Goal: Browse casually: Explore the website without a specific task or goal

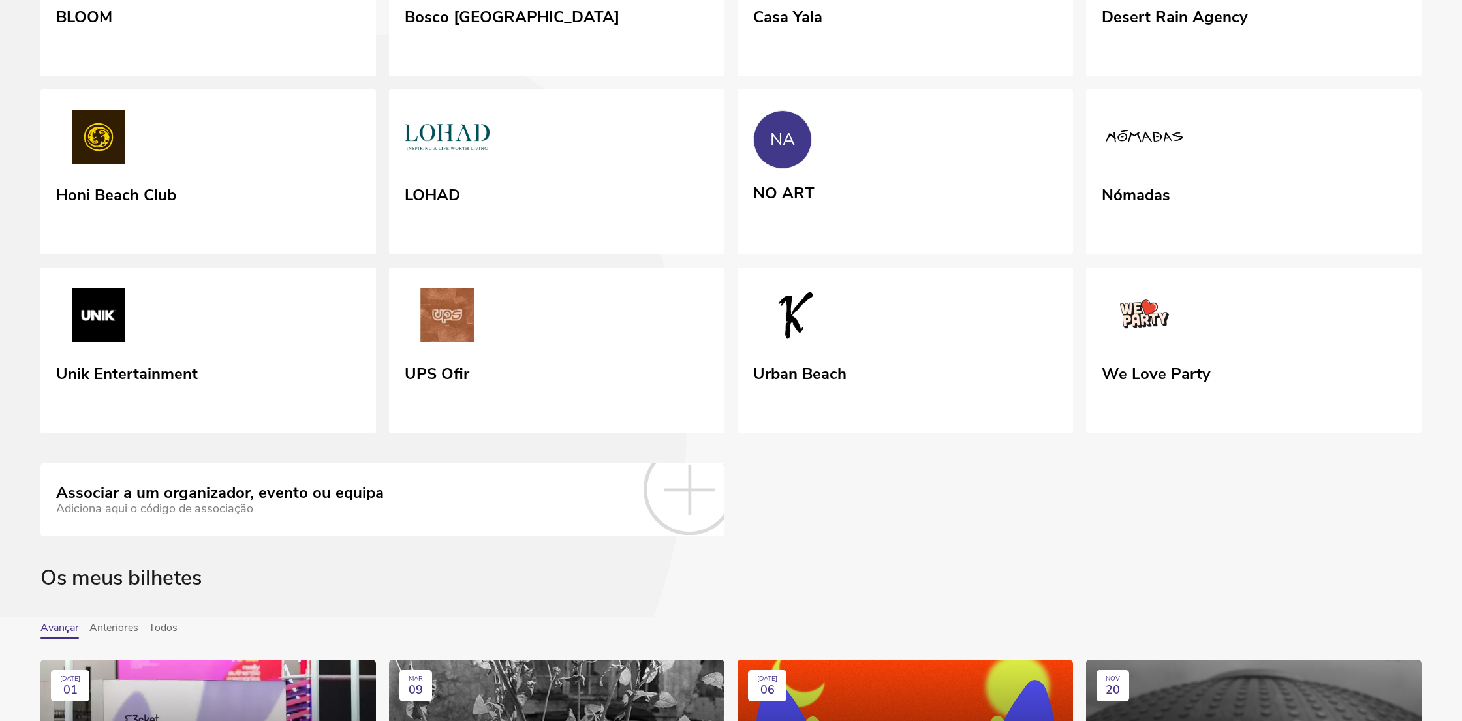
scroll to position [352, 0]
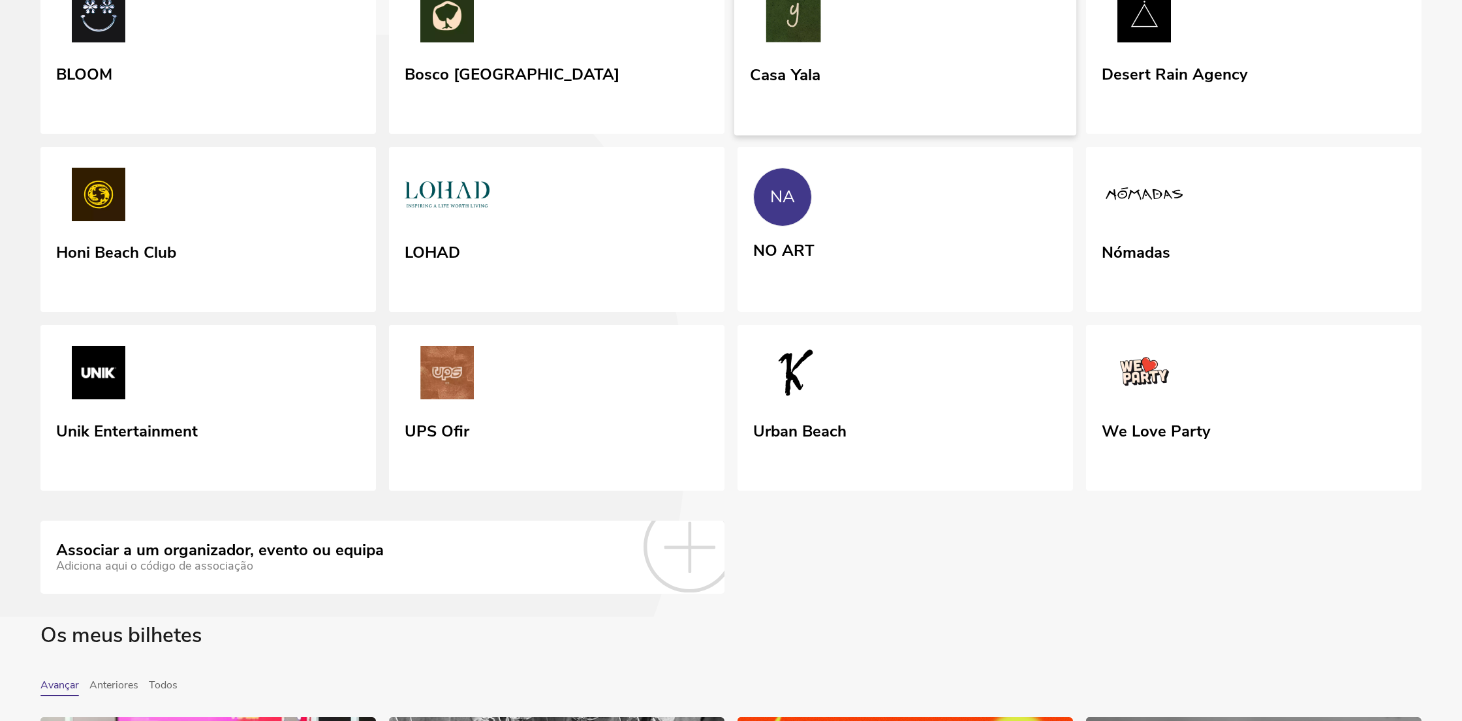
click at [852, 136] on link "Casa Yala" at bounding box center [905, 51] width 342 height 169
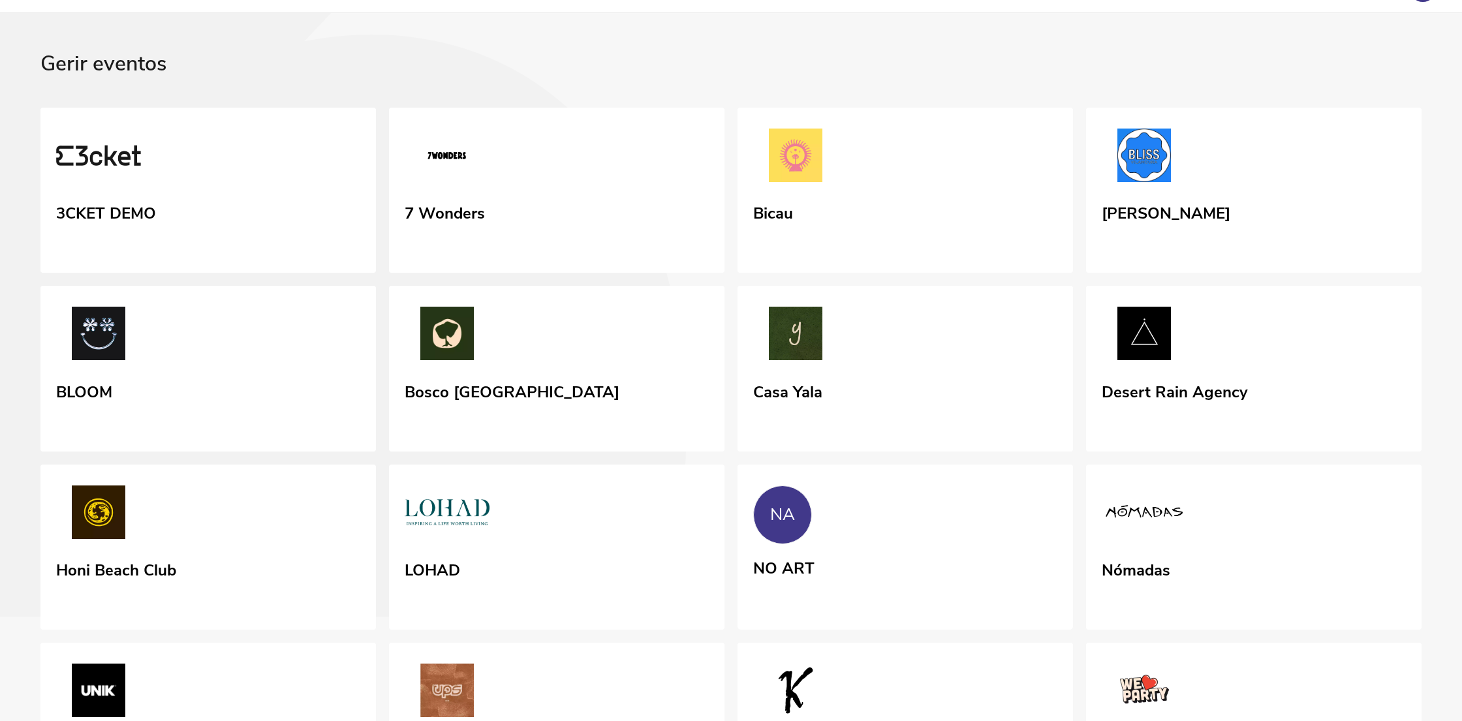
scroll to position [60, 0]
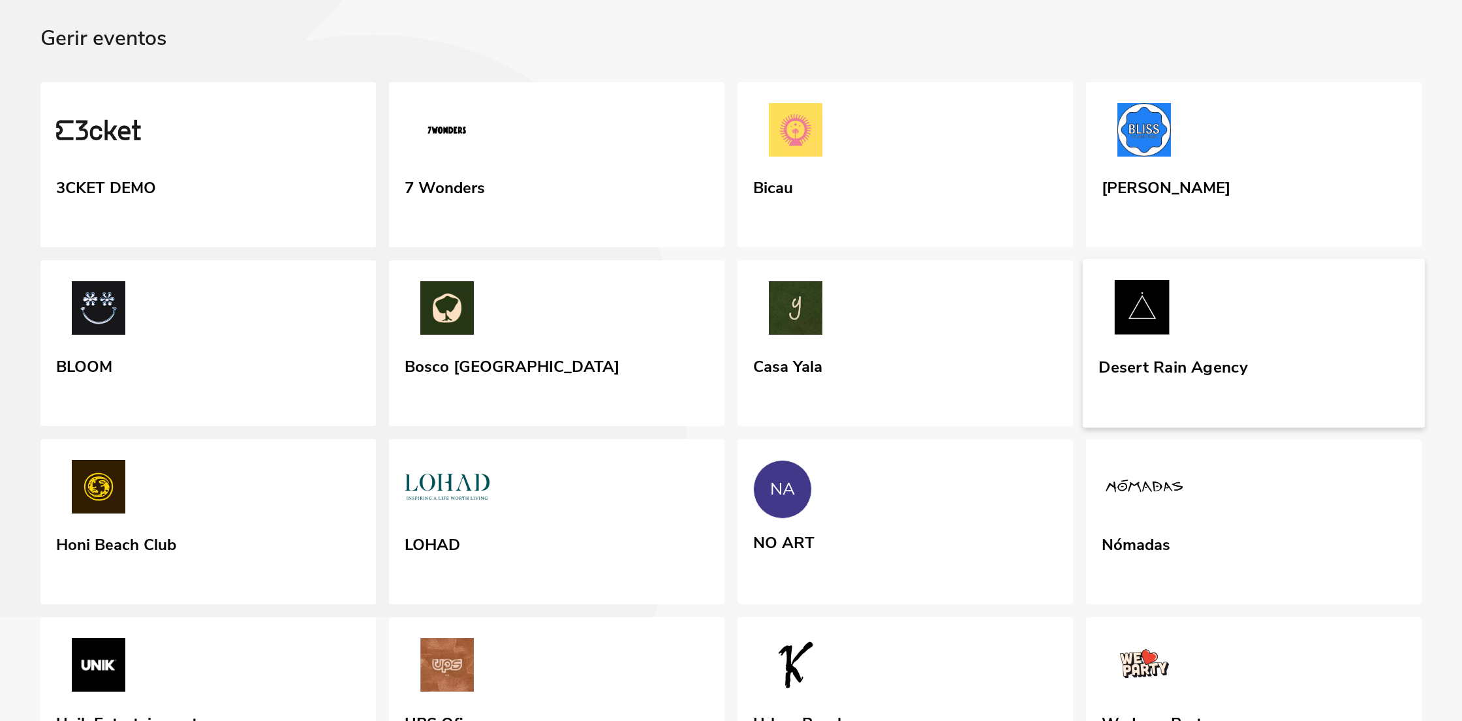
click at [1342, 359] on link "Desert Rain Agency" at bounding box center [1254, 343] width 342 height 169
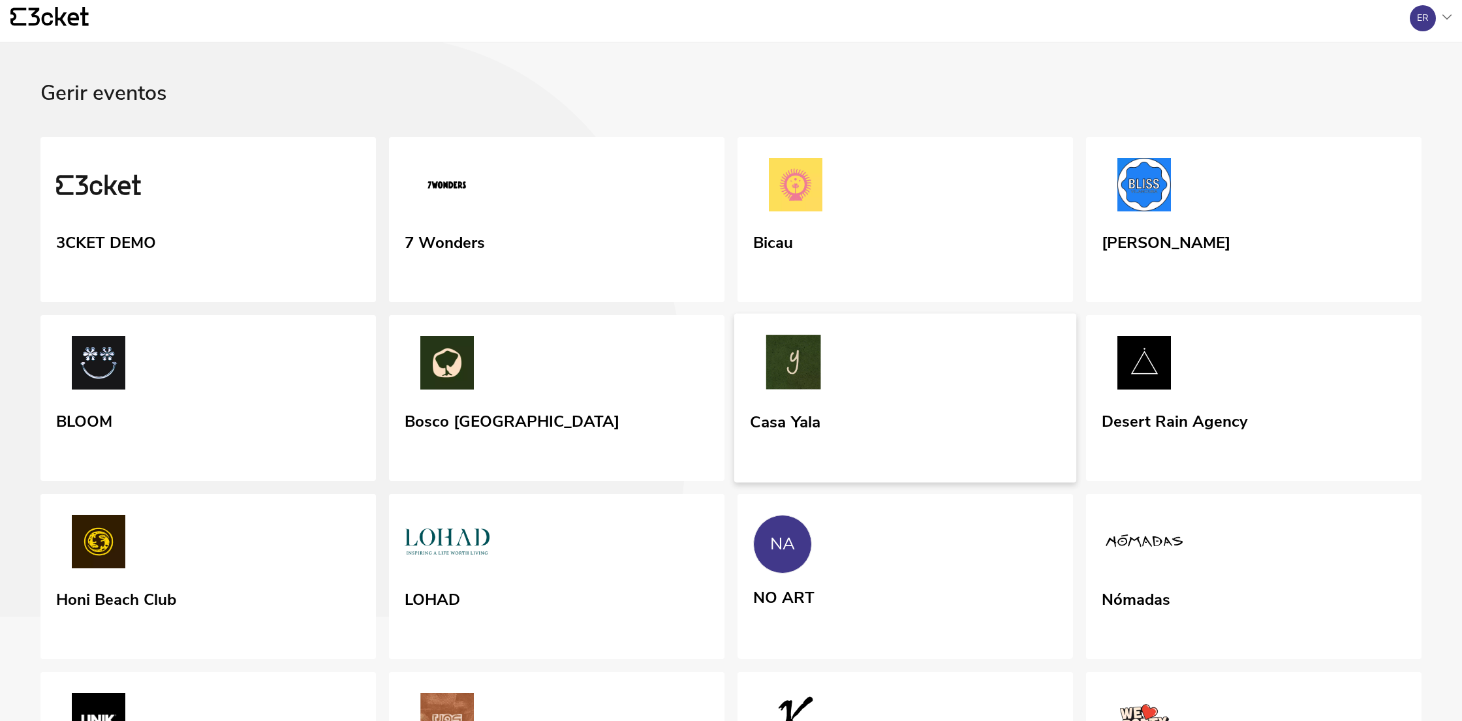
scroll to position [82, 0]
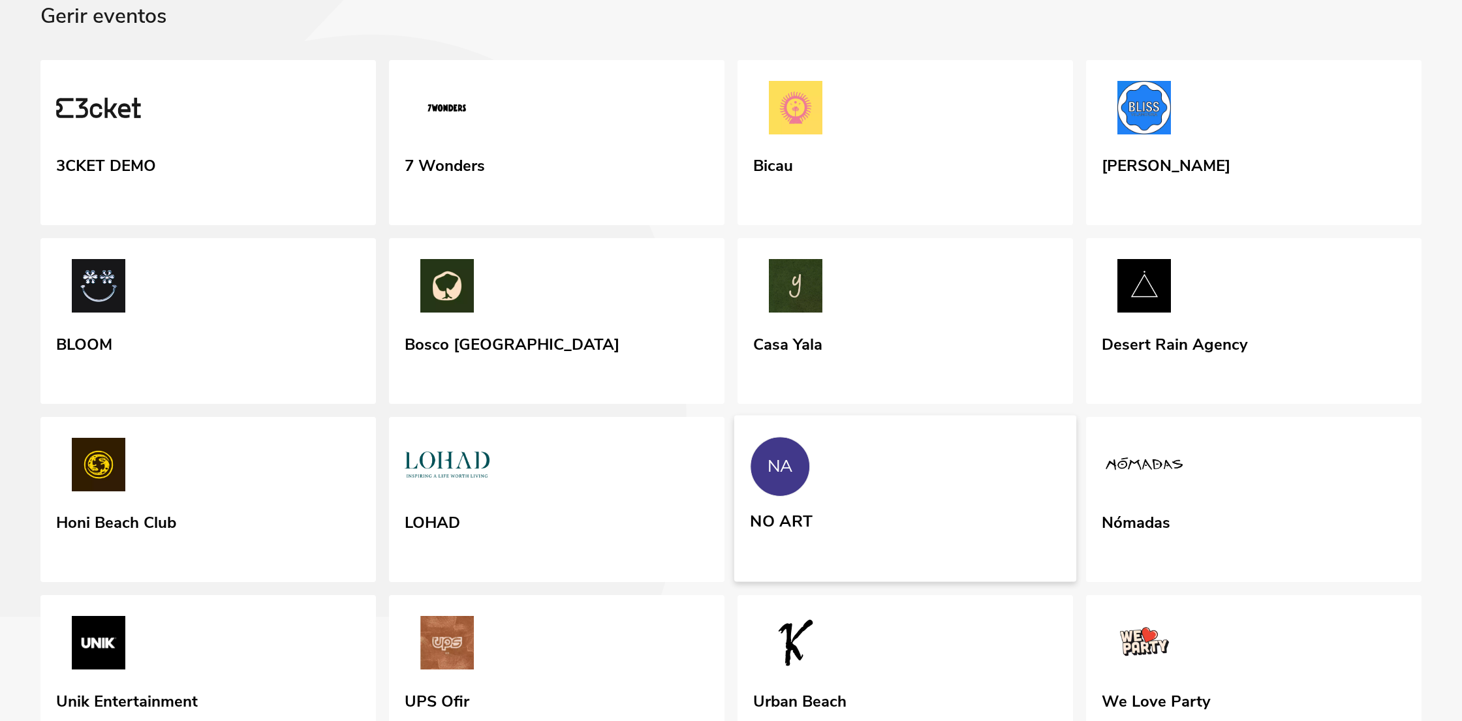
click at [867, 550] on link "NA NO ART" at bounding box center [905, 498] width 342 height 166
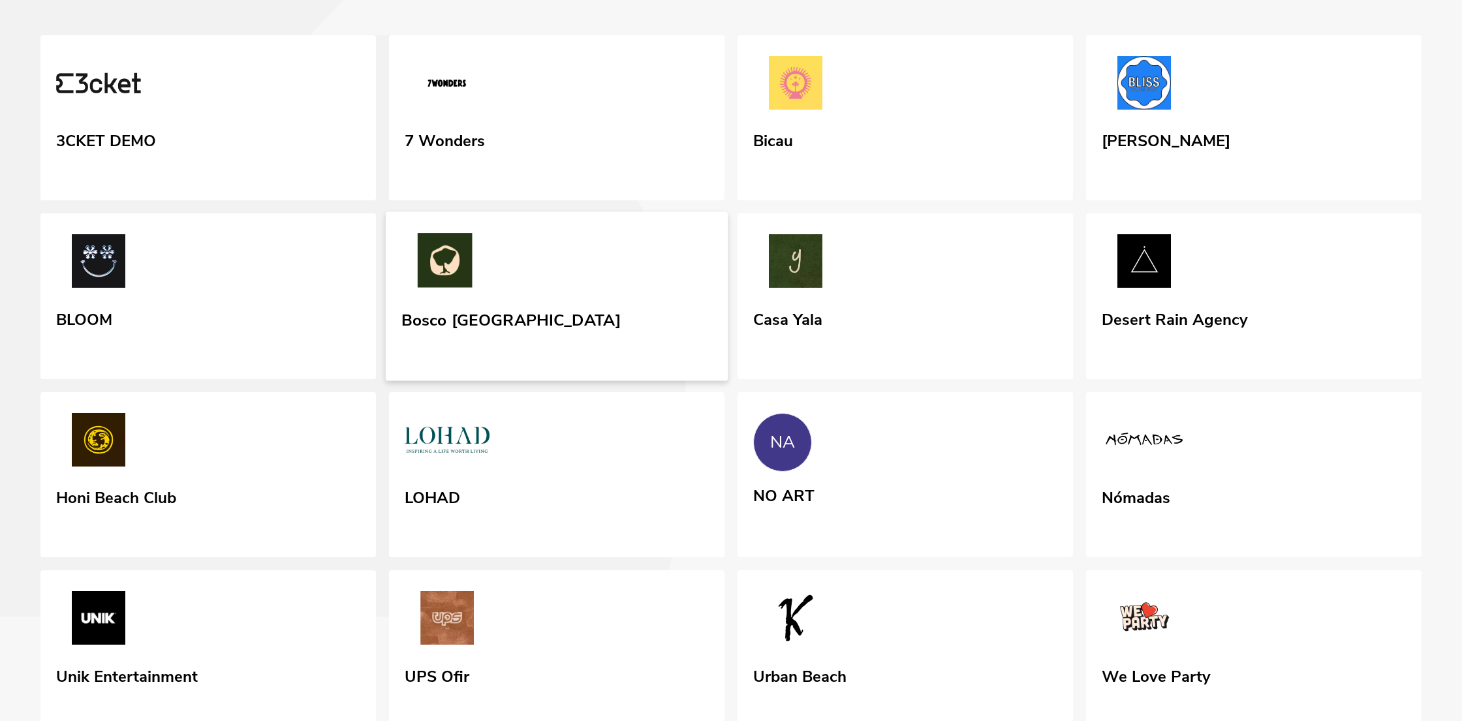
scroll to position [116, 0]
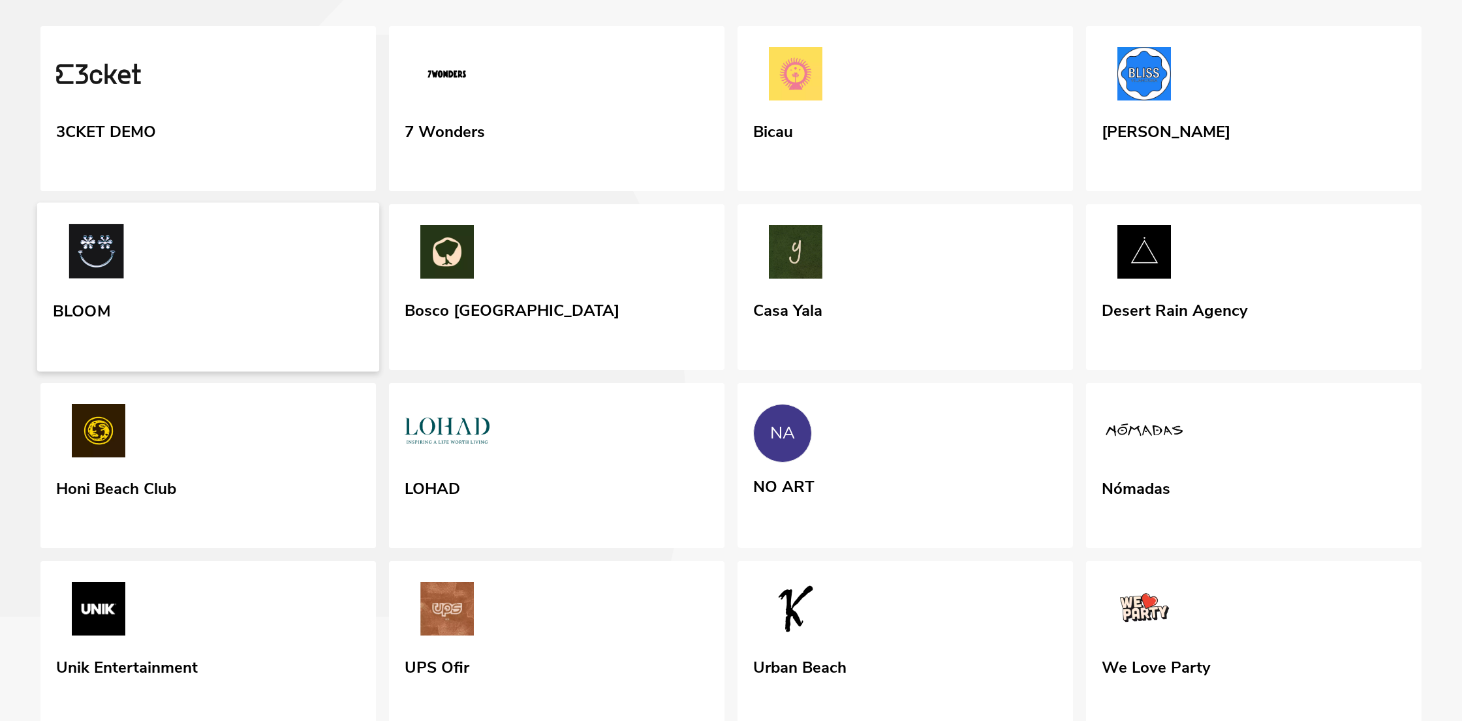
click at [140, 284] on img at bounding box center [96, 254] width 87 height 60
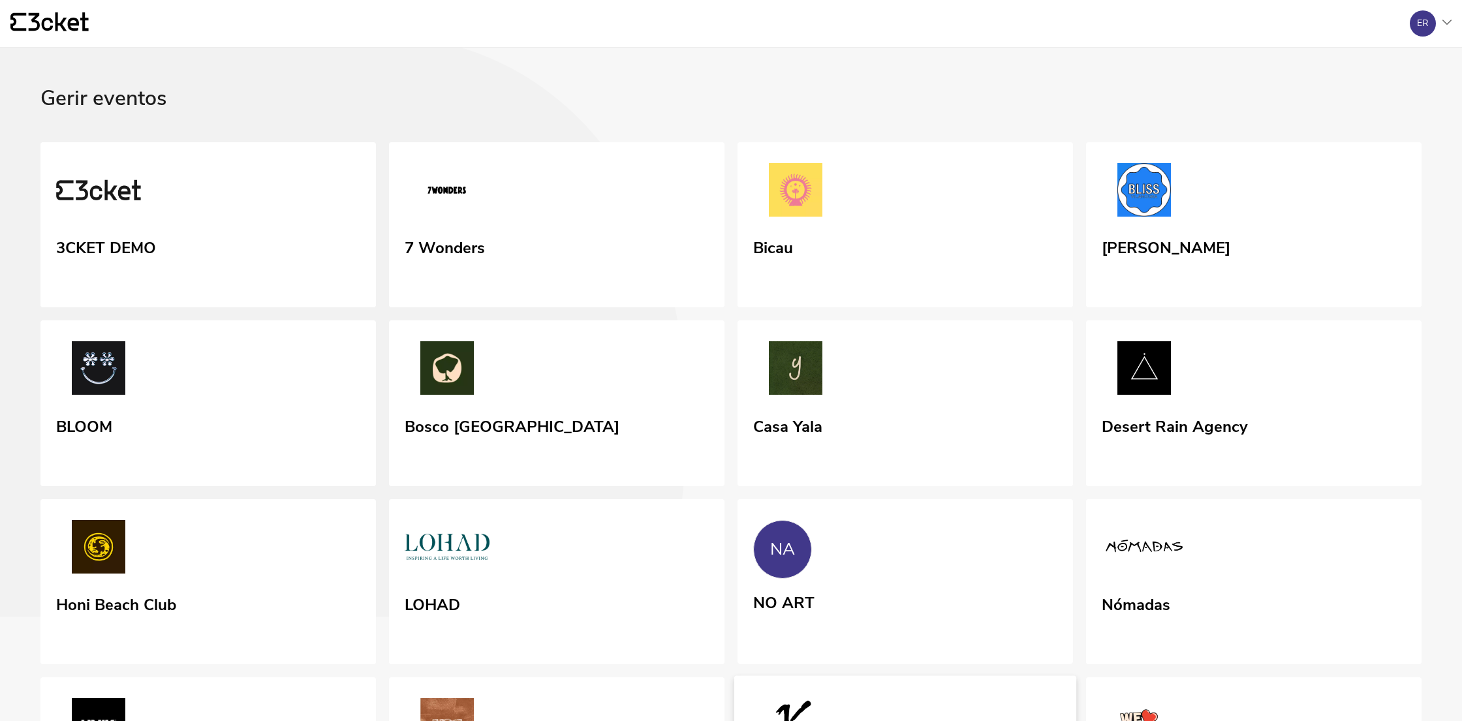
scroll to position [380, 0]
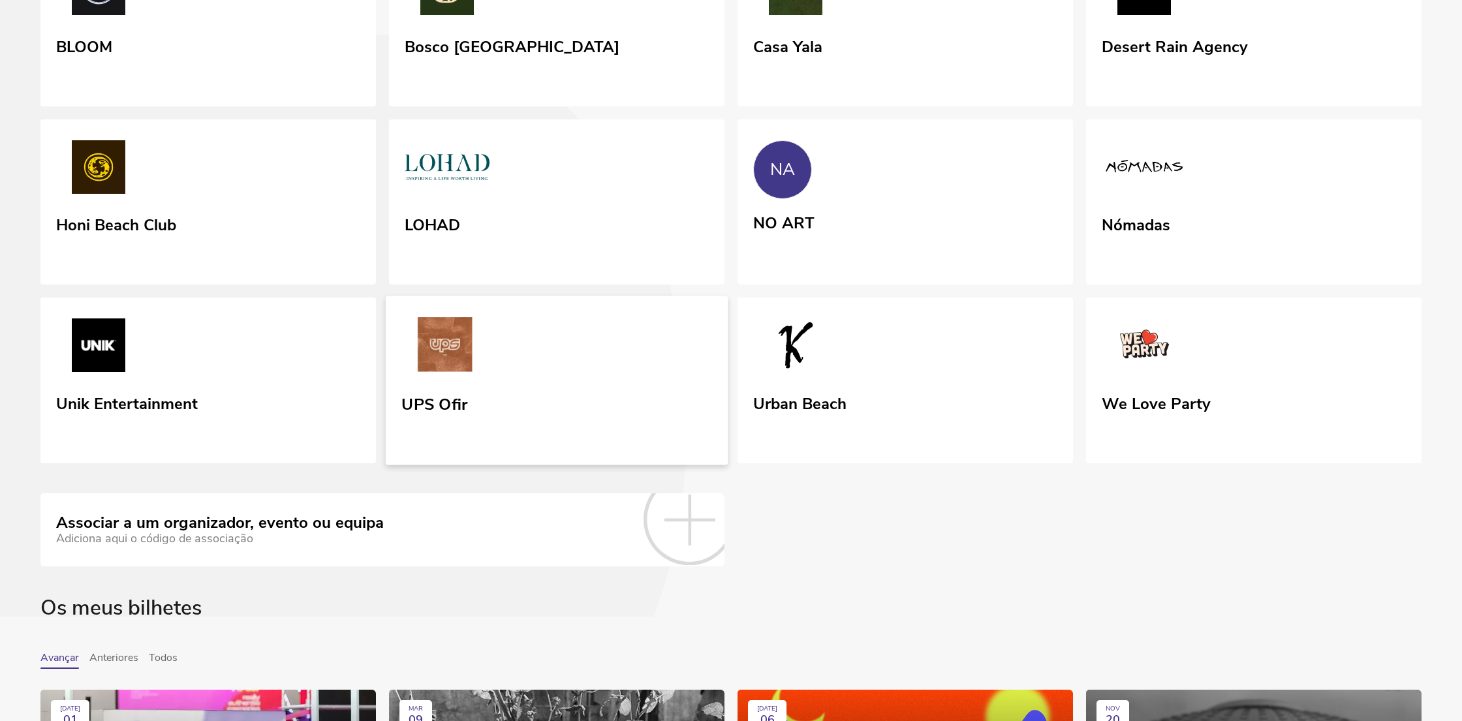
click at [634, 465] on link "UPS Ofir" at bounding box center [557, 380] width 342 height 169
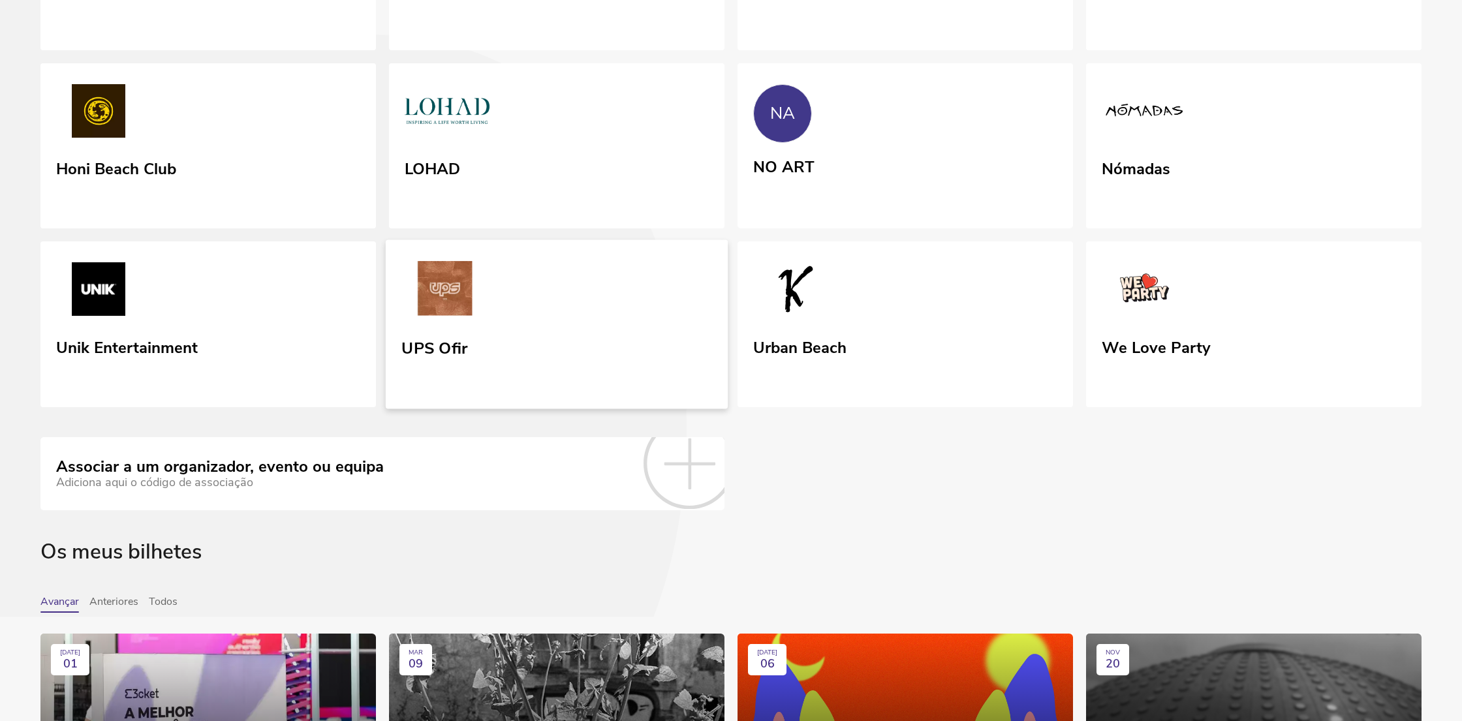
scroll to position [308, 0]
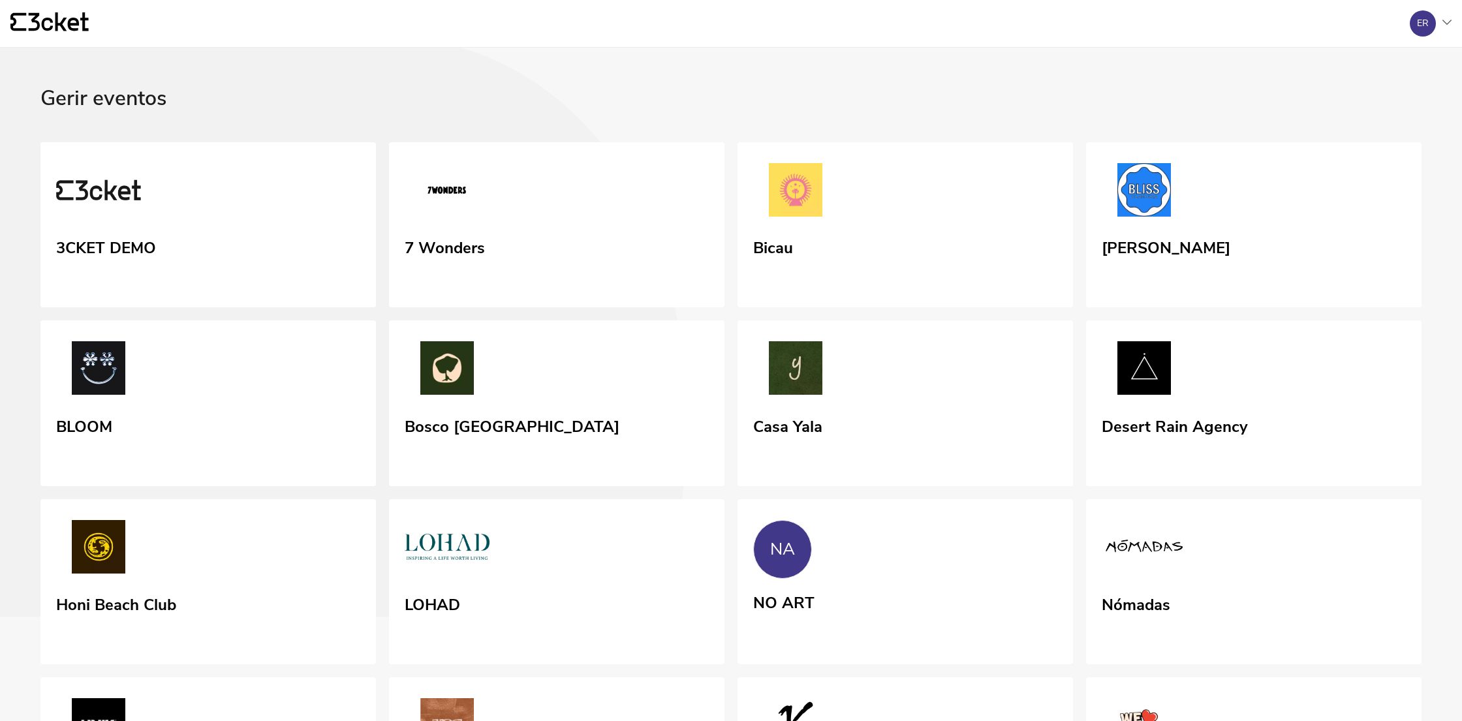
scroll to position [50, 0]
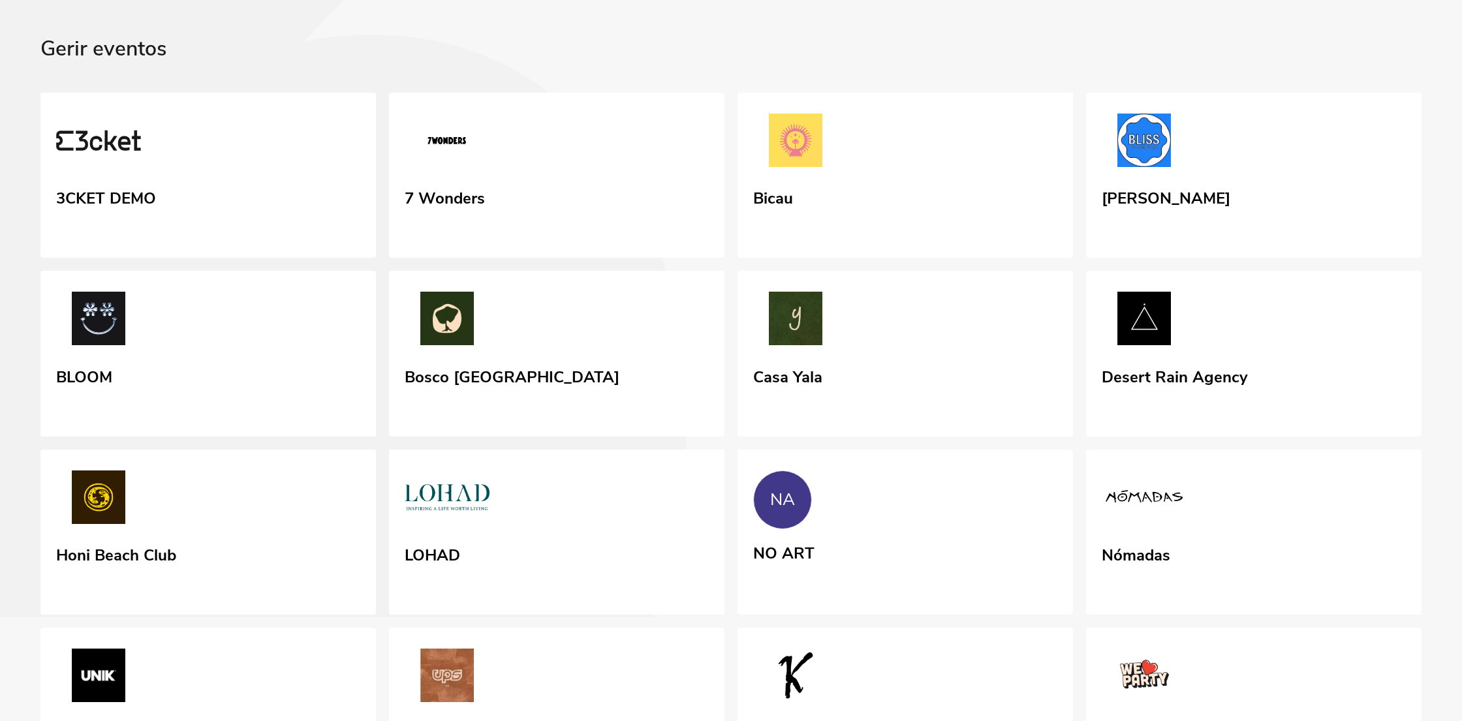
click at [920, 437] on link "Casa Yala" at bounding box center [904, 354] width 335 height 166
